Goal: Check status: Check status

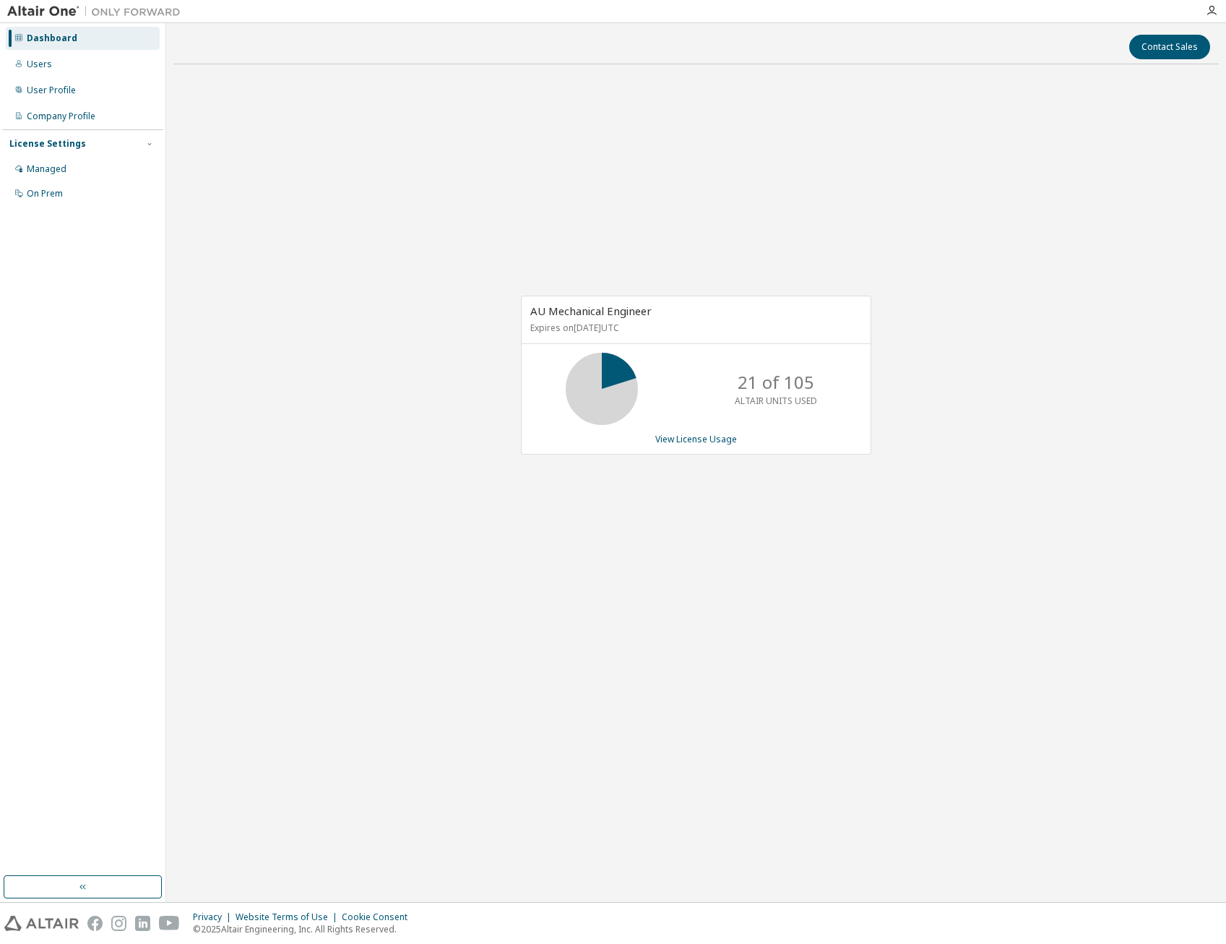
click at [446, 341] on div "AU Mechanical Engineer Expires on [DATE] UTC 21 of 105 ALTAIR UNITS USED View L…" at bounding box center [696, 383] width 1046 height 614
